Goal: Task Accomplishment & Management: Complete application form

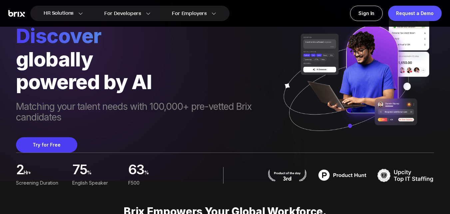
scroll to position [33, 0]
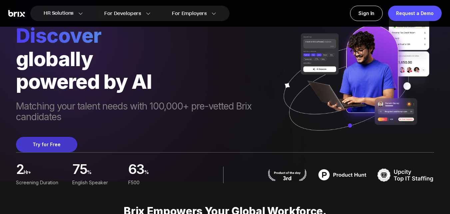
click at [56, 144] on button "Try for Free" at bounding box center [46, 144] width 61 height 15
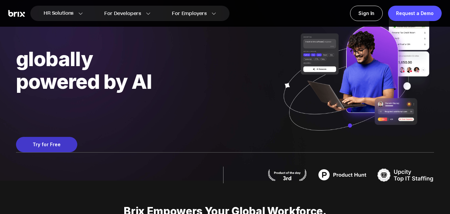
scroll to position [0, 0]
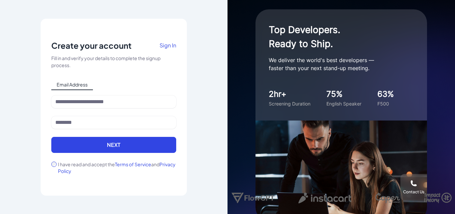
click at [84, 85] on span "Email Address" at bounding box center [72, 84] width 42 height 11
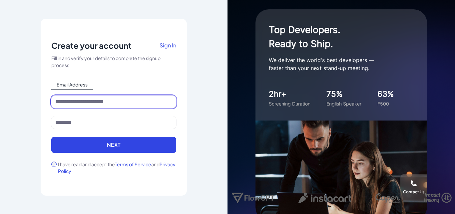
click at [106, 103] on input at bounding box center [113, 101] width 125 height 13
type input "**********"
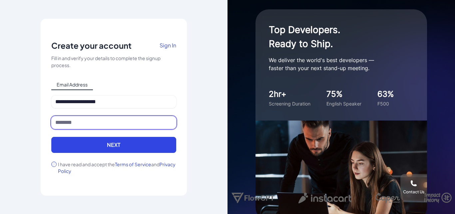
click at [106, 121] on input at bounding box center [113, 122] width 125 height 13
click at [110, 123] on input at bounding box center [113, 122] width 125 height 13
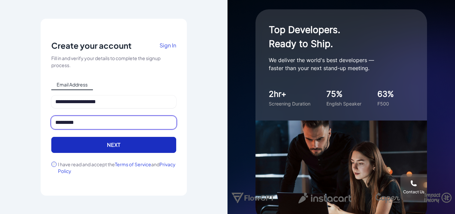
type input "*********"
click at [88, 137] on button "Next" at bounding box center [113, 145] width 125 height 16
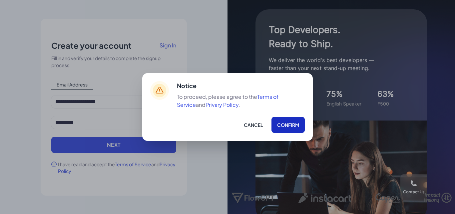
click at [288, 126] on button "Confirm" at bounding box center [288, 125] width 33 height 16
